Goal: Information Seeking & Learning: Check status

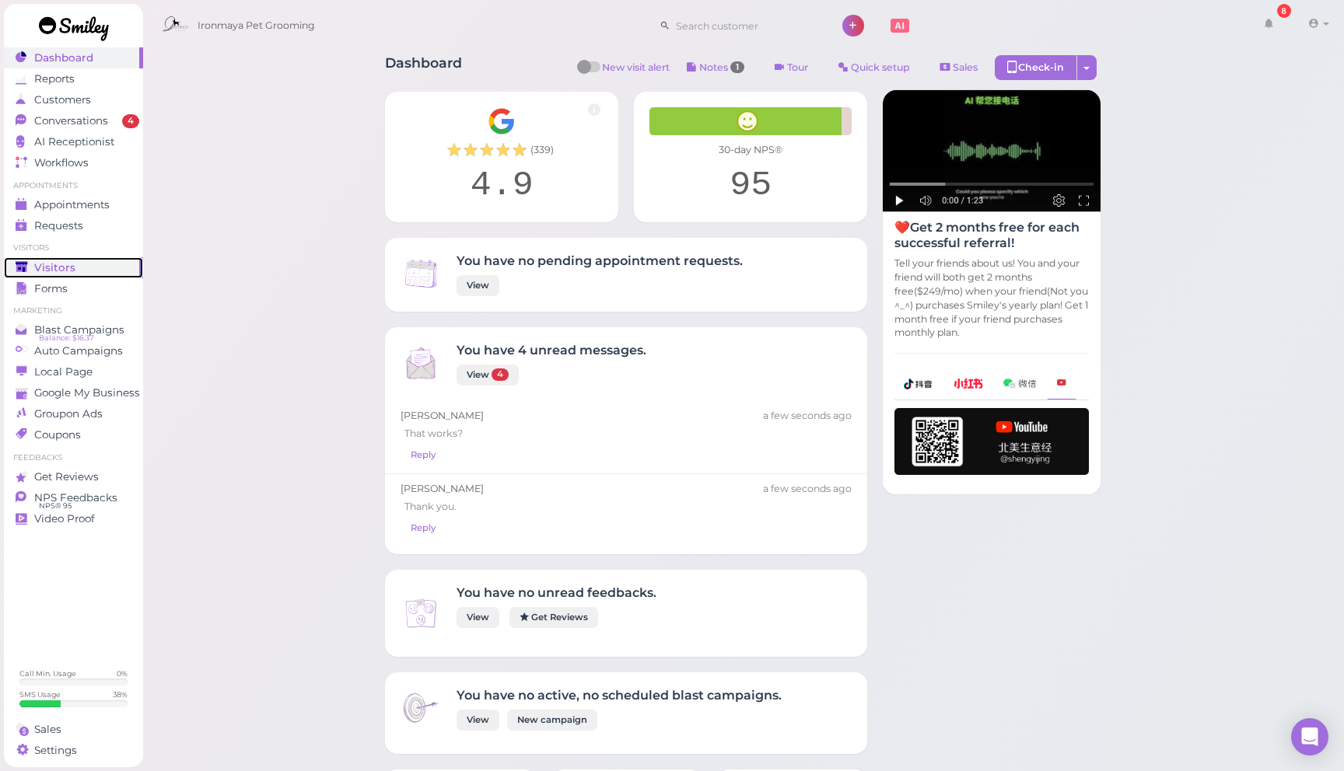
click at [96, 271] on div "Visitors" at bounding box center [72, 267] width 112 height 13
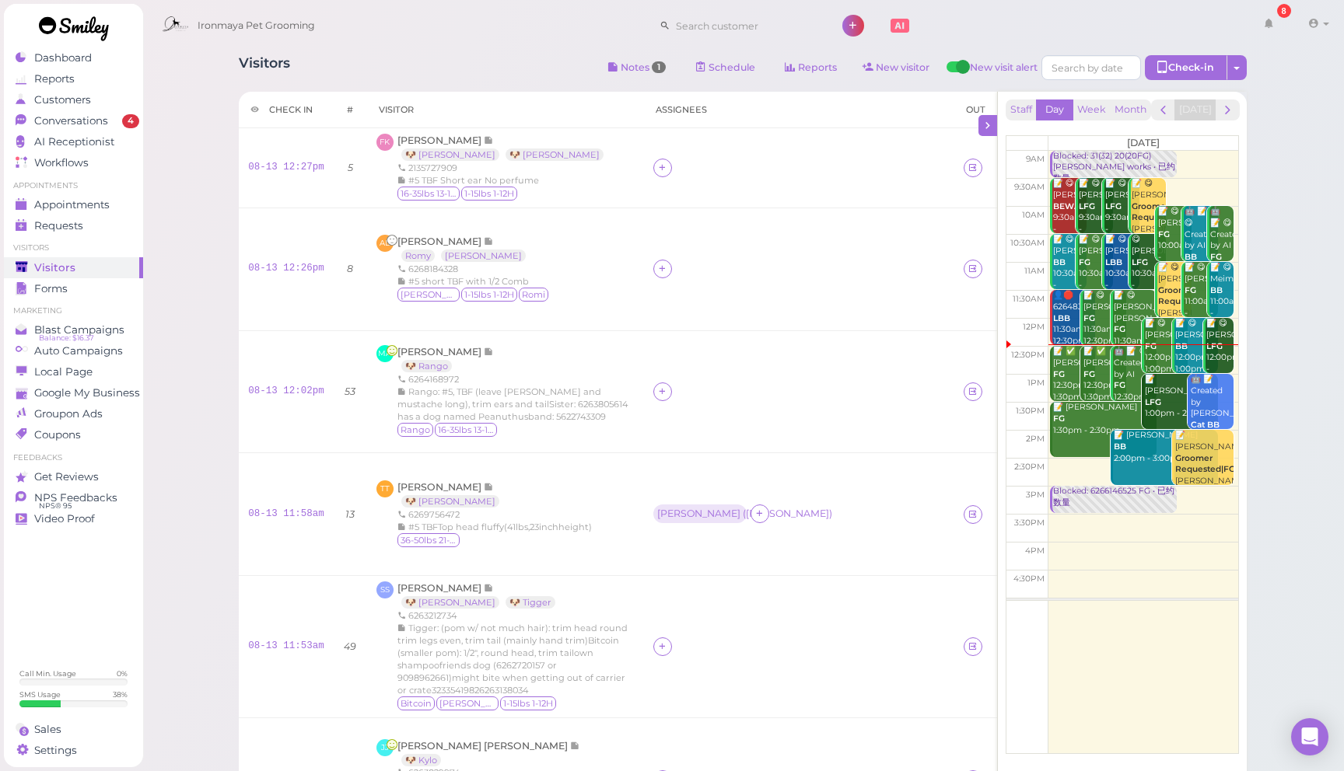
drag, startPoint x: 695, startPoint y: 201, endPoint x: 628, endPoint y: 185, distance: 68.8
click at [670, 196] on td at bounding box center [799, 168] width 310 height 80
click at [653, 177] on div at bounding box center [799, 168] width 292 height 19
drag, startPoint x: 641, startPoint y: 190, endPoint x: 614, endPoint y: 182, distance: 28.3
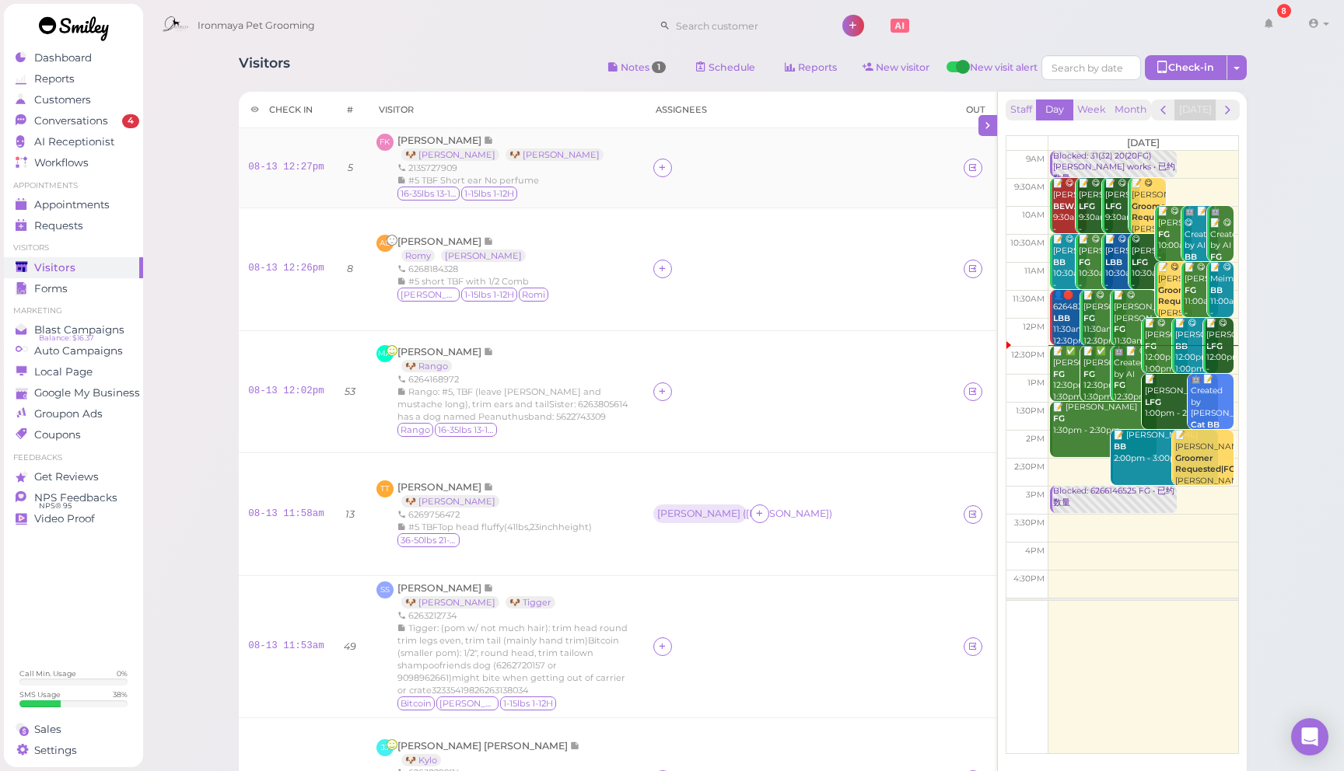
click at [653, 177] on div at bounding box center [799, 168] width 292 height 19
click at [440, 140] on span "[PERSON_NAME]" at bounding box center [440, 141] width 86 height 12
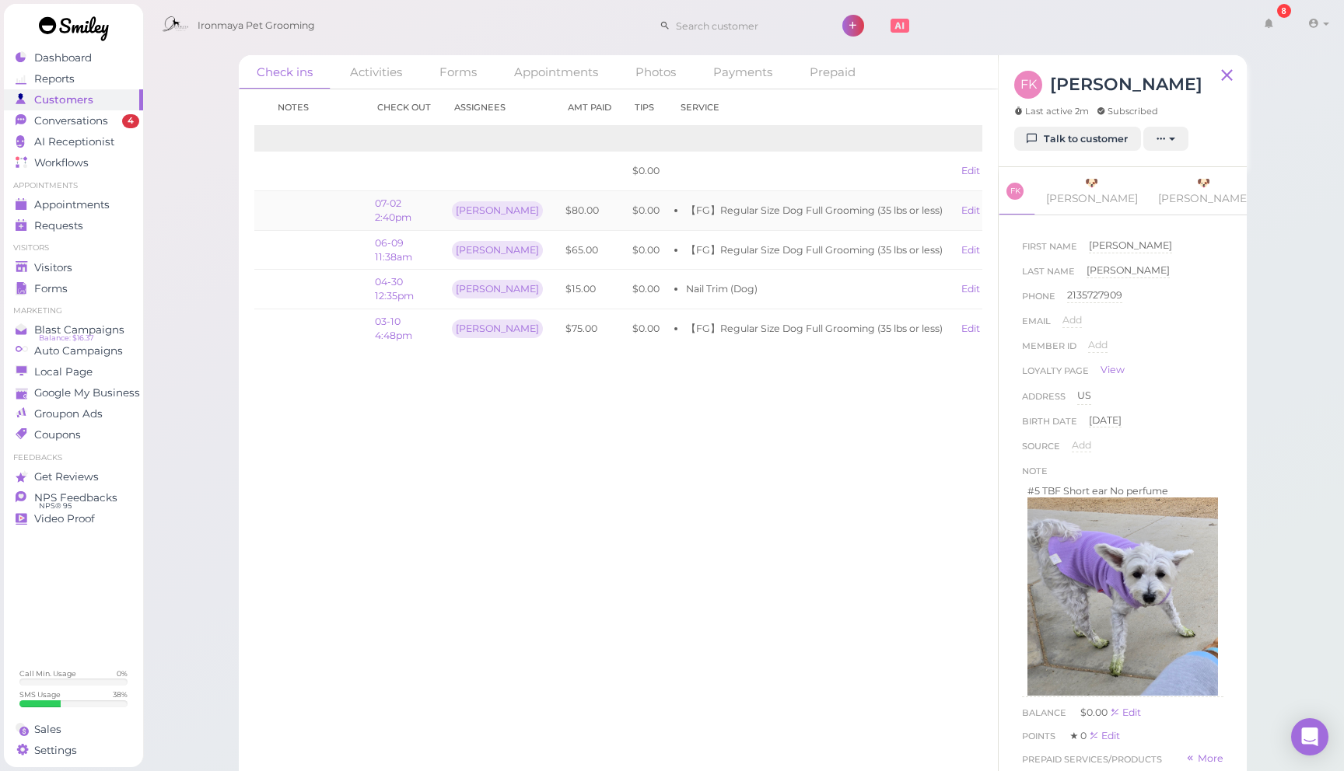
scroll to position [0, 105]
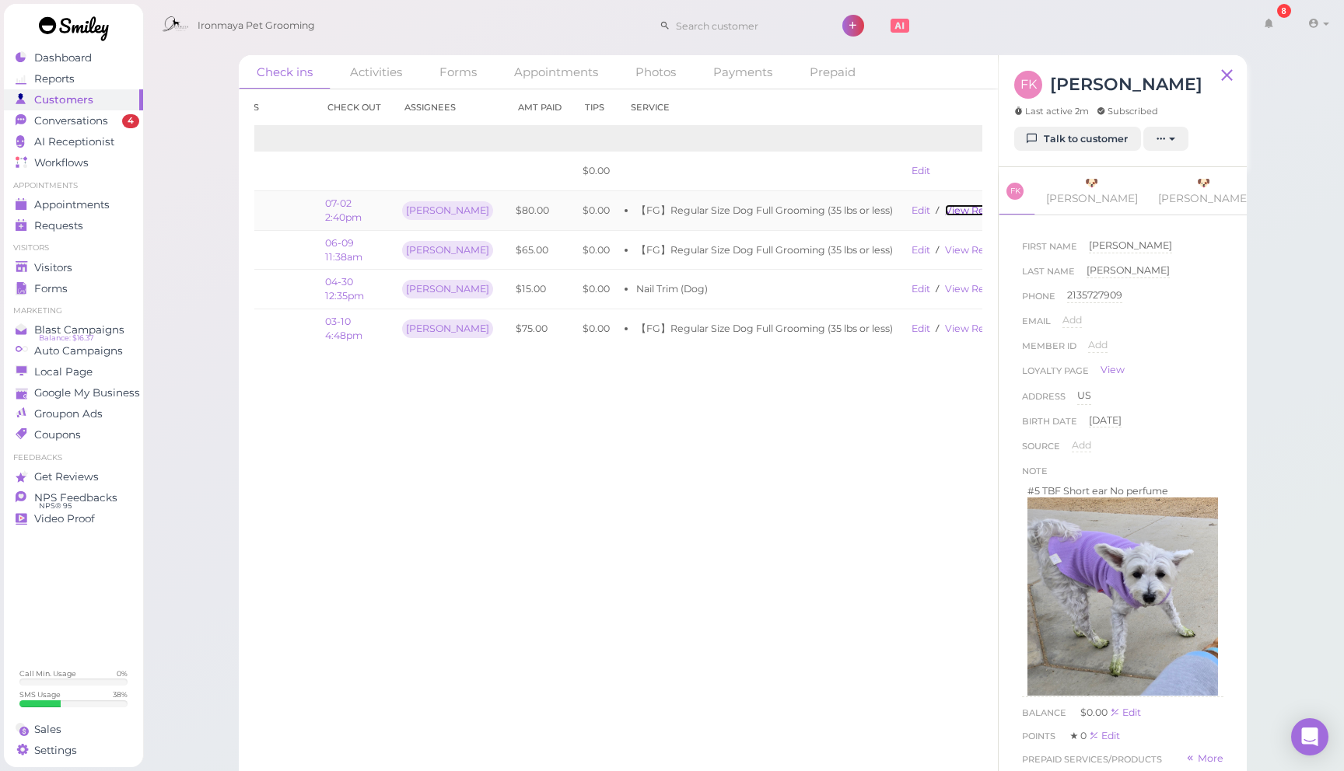
click at [945, 209] on link "View receipt" at bounding box center [977, 211] width 64 height 12
click at [67, 271] on span "Visitors" at bounding box center [53, 267] width 38 height 13
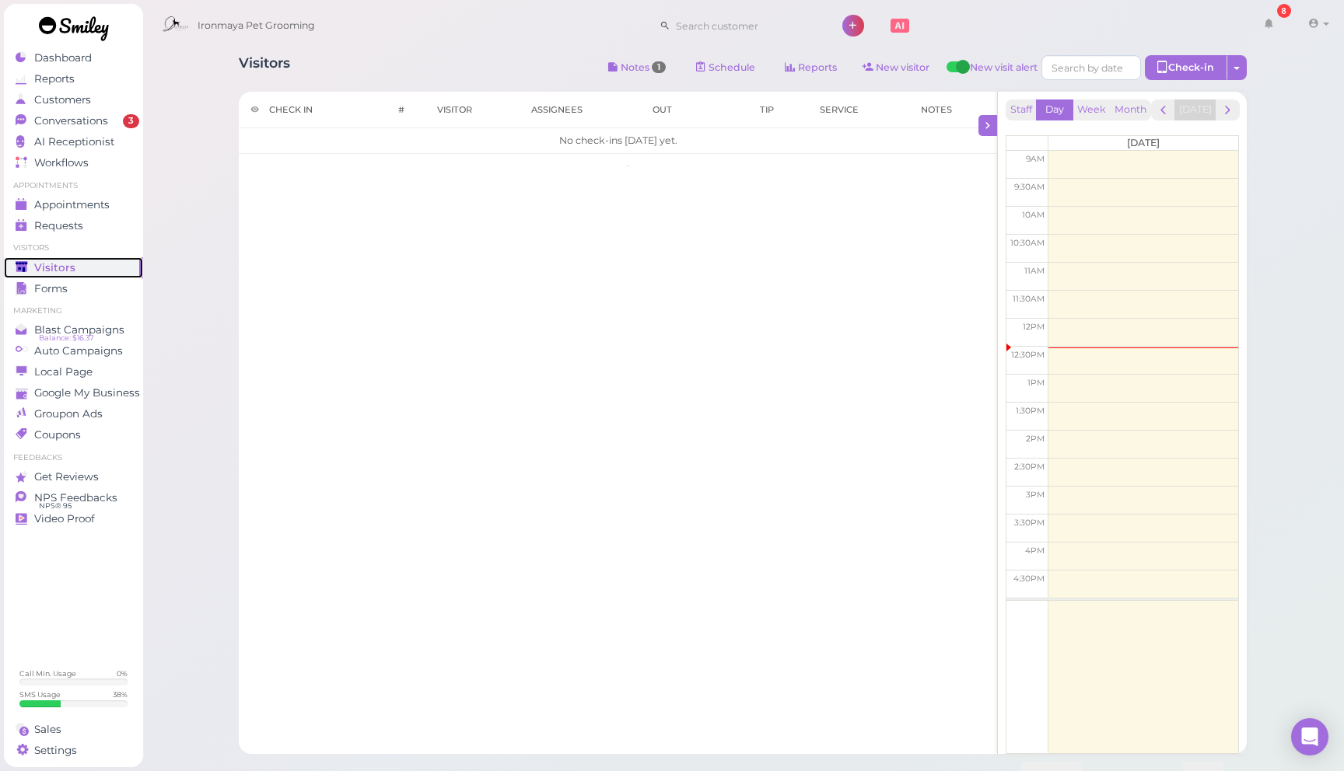
click at [68, 268] on span "Visitors" at bounding box center [54, 267] width 41 height 13
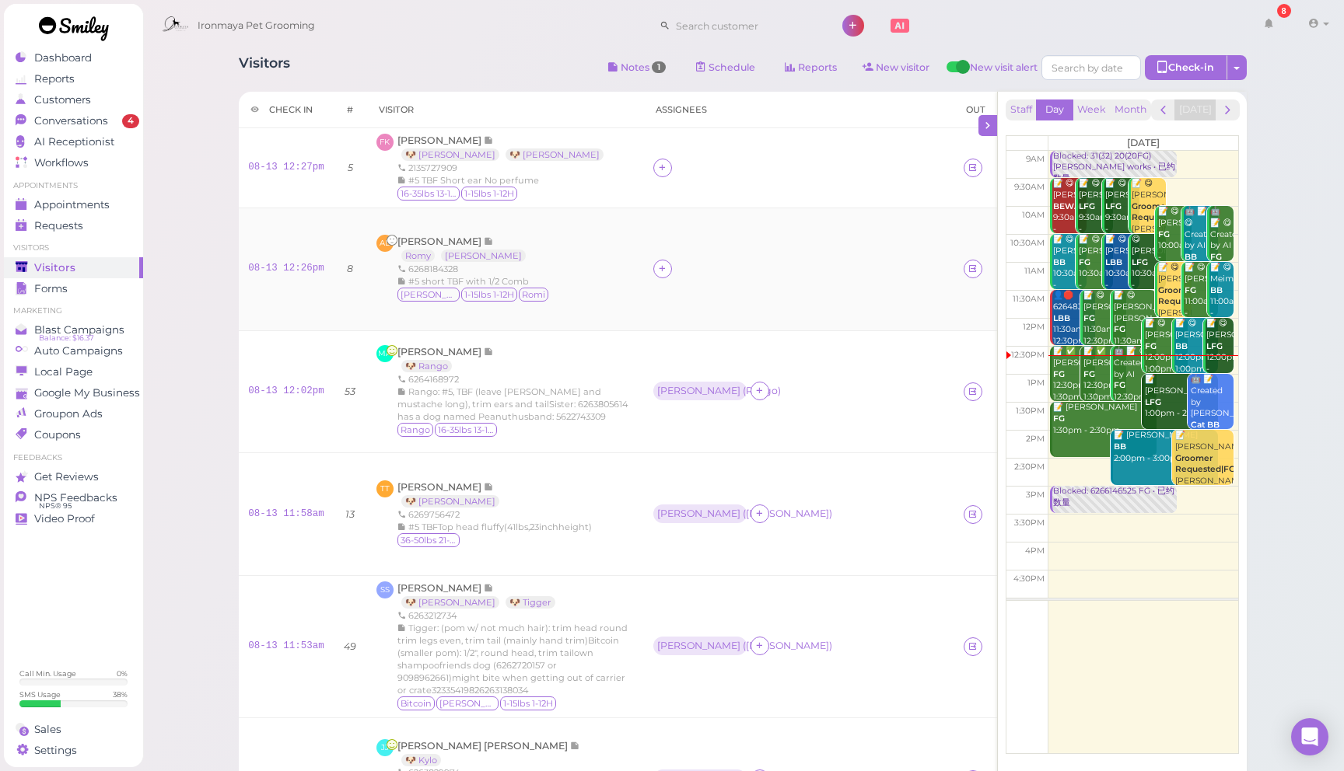
click at [706, 265] on td at bounding box center [799, 269] width 310 height 123
click at [991, 122] on icon at bounding box center [988, 125] width 14 height 16
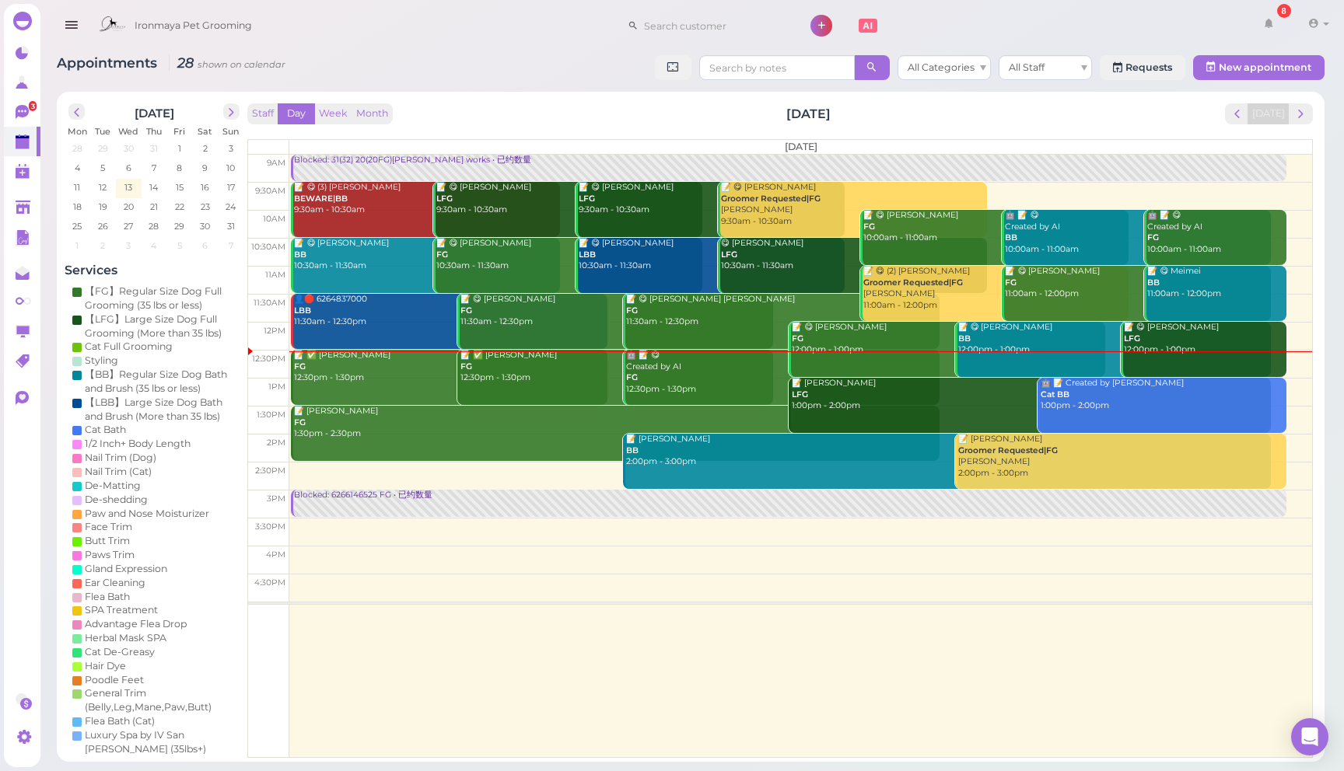
click at [387, 368] on div "📝 ✅ Fonda Khuu FG 12:30pm - 1:30pm" at bounding box center [450, 367] width 314 height 34
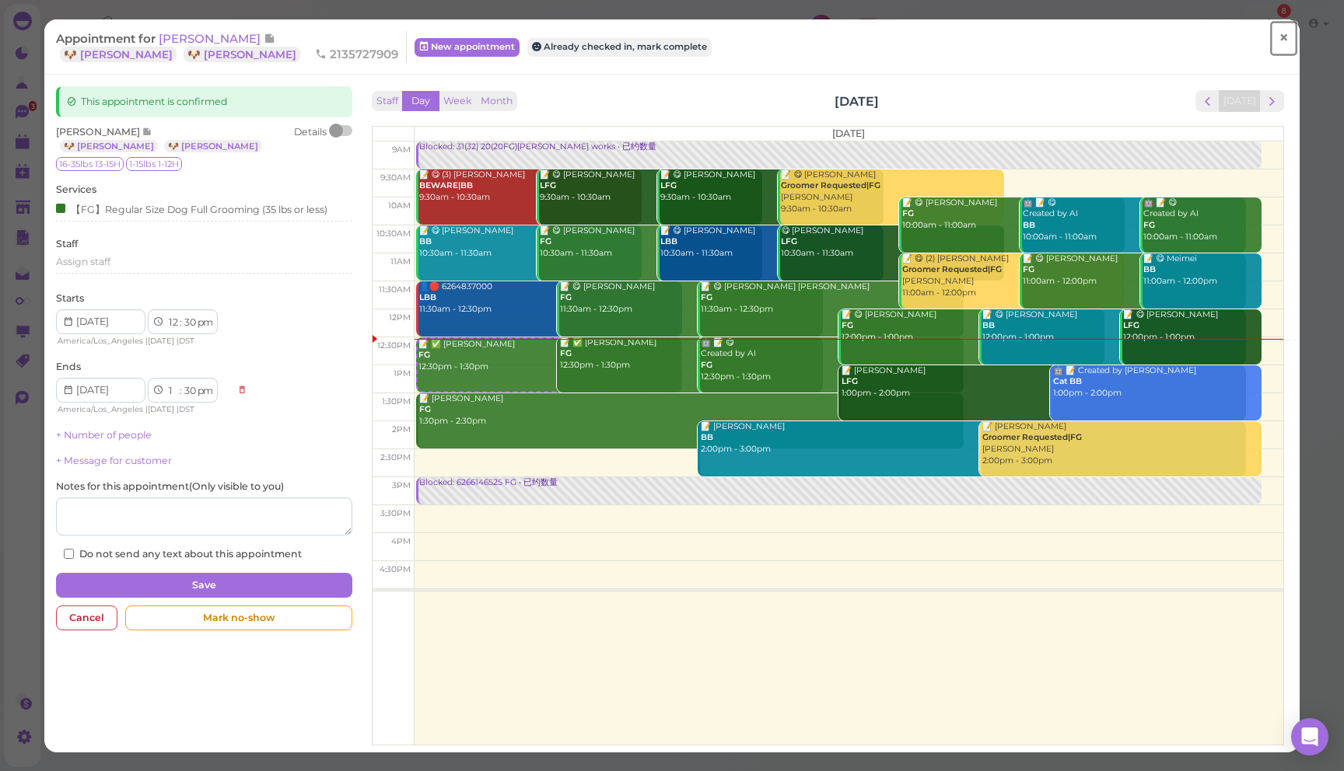
click at [1286, 39] on span "×" at bounding box center [1283, 38] width 10 height 22
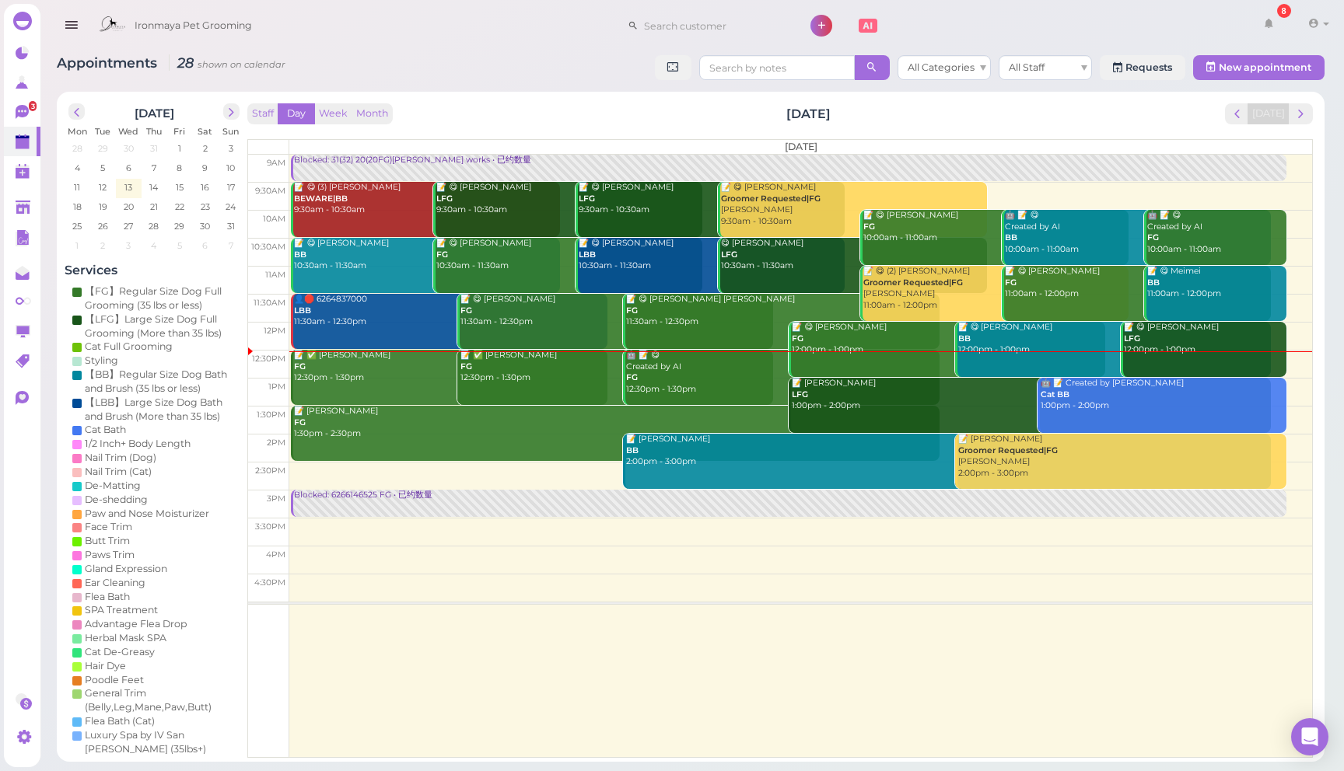
click at [699, 376] on div "🤖 📝 😋 Created by AI FG 12:30pm - 1:30pm" at bounding box center [782, 373] width 314 height 46
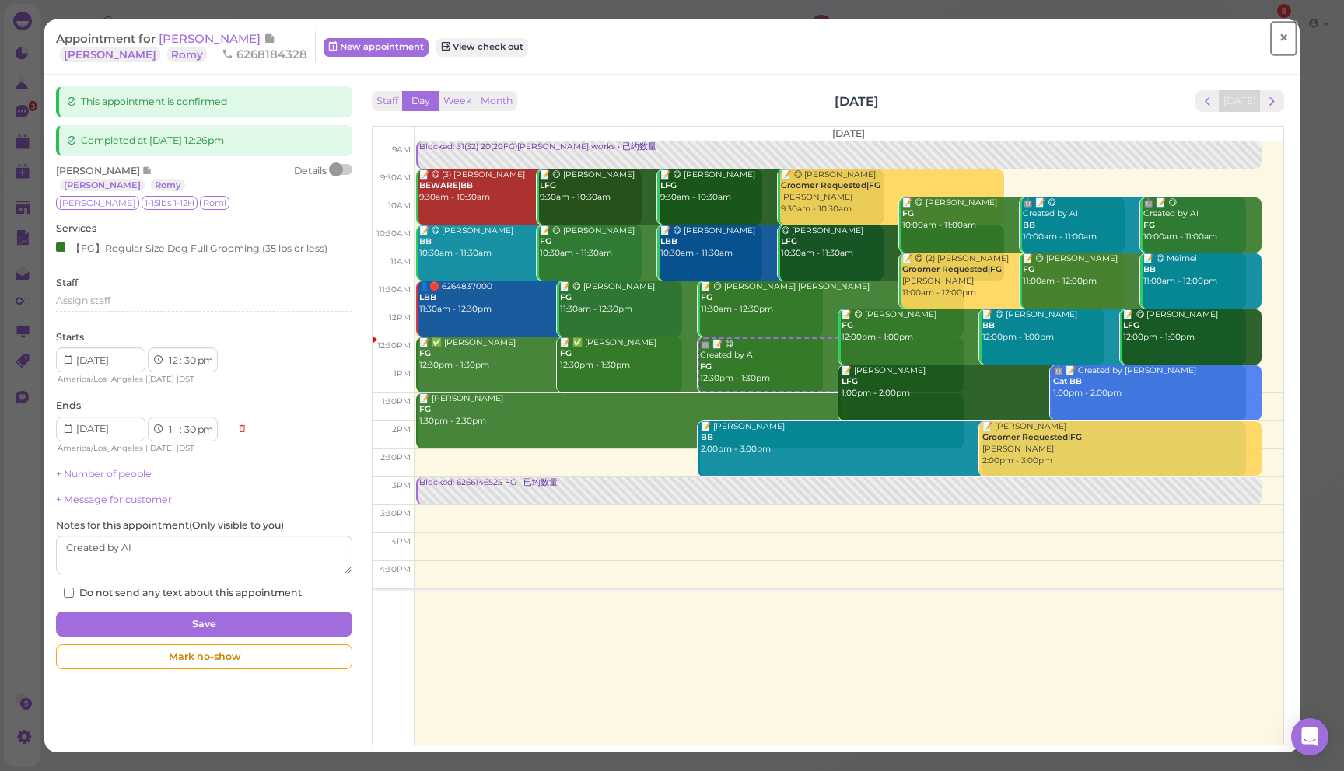
click at [1290, 35] on link "×" at bounding box center [1282, 39] width 29 height 37
